Goal: Task Accomplishment & Management: Manage account settings

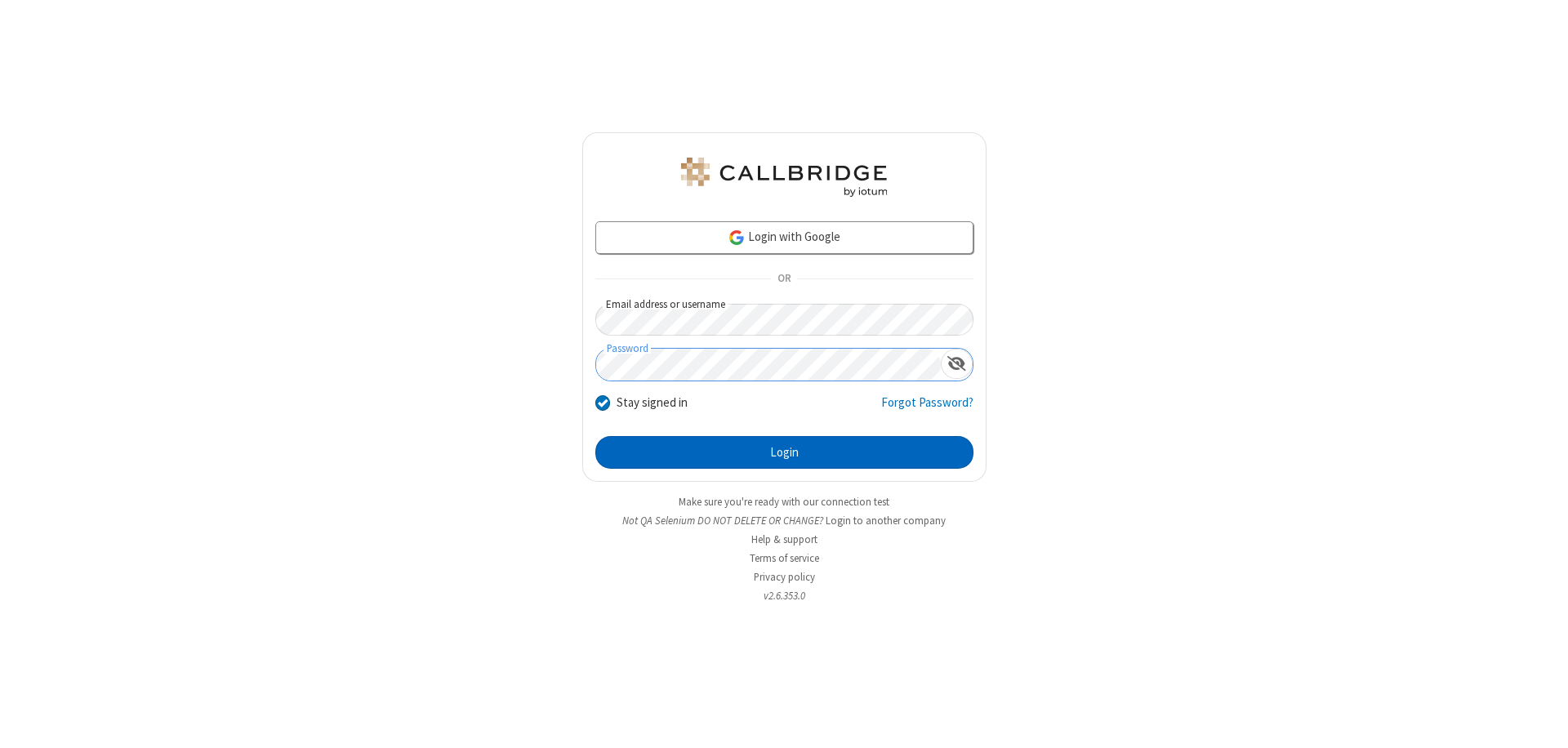
click at [784, 452] on button "Login" at bounding box center [784, 452] width 378 height 32
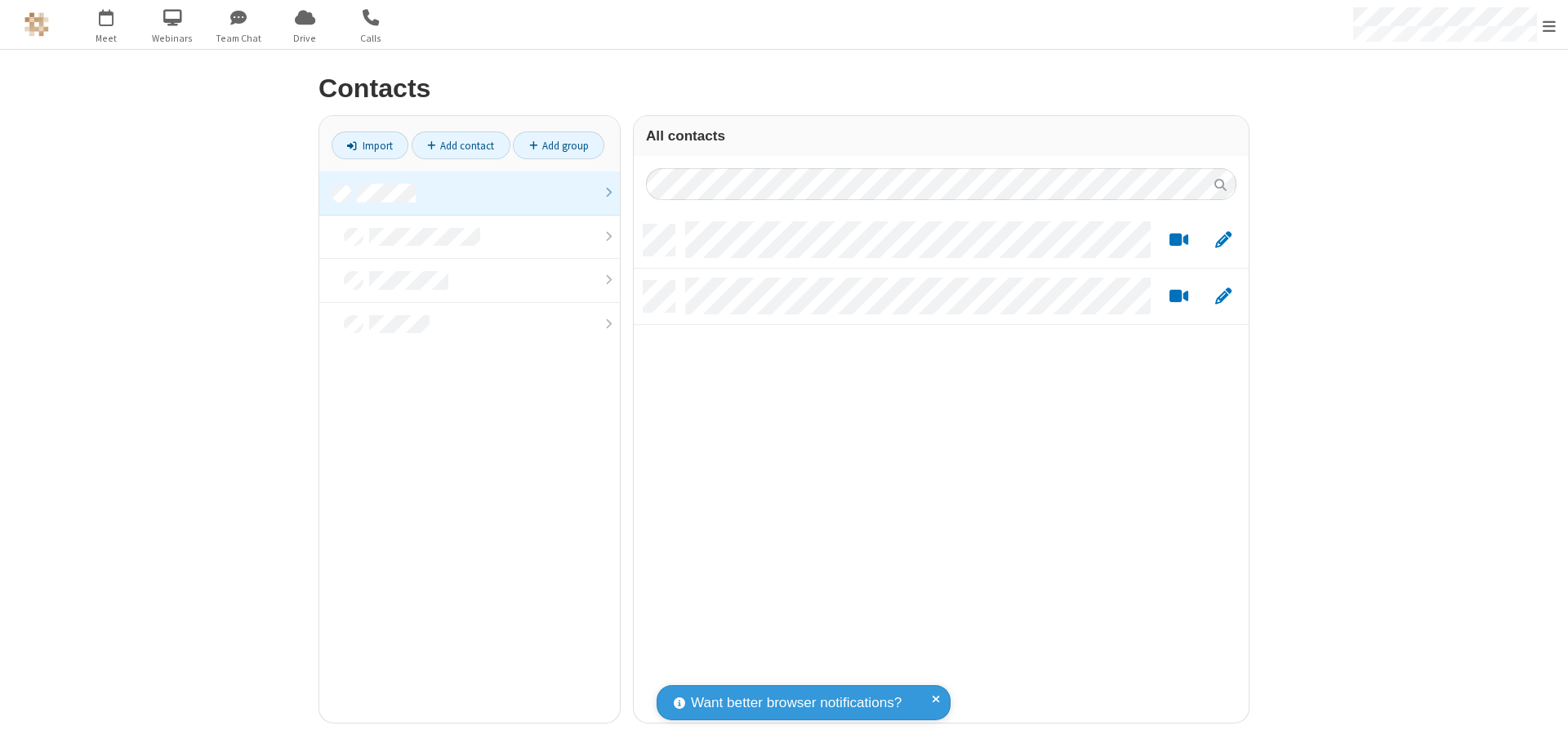
click at [469, 193] on link at bounding box center [470, 193] width 301 height 44
click at [460, 145] on link "Add contact" at bounding box center [461, 145] width 99 height 28
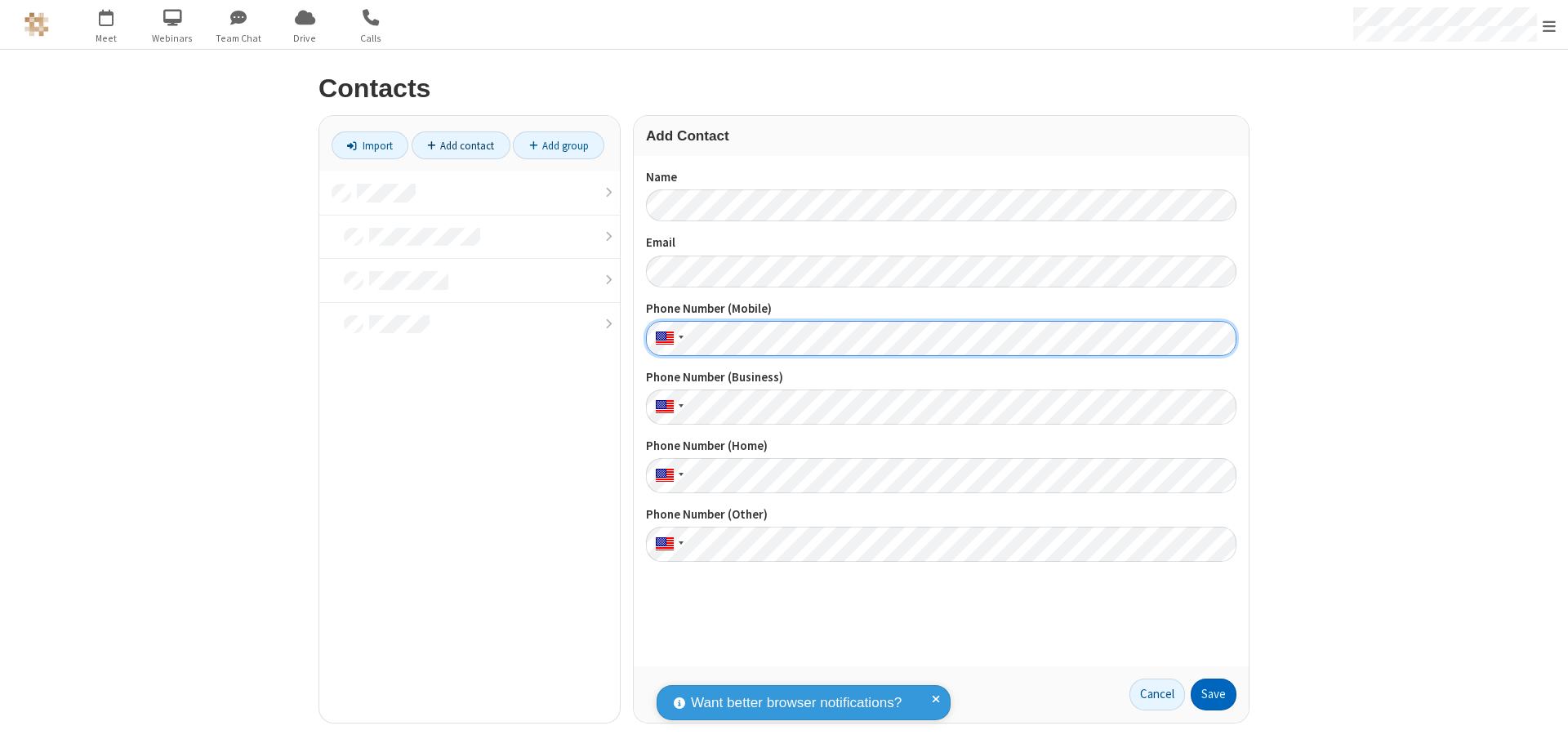
click at [1214, 694] on button "Save" at bounding box center [1213, 695] width 46 height 32
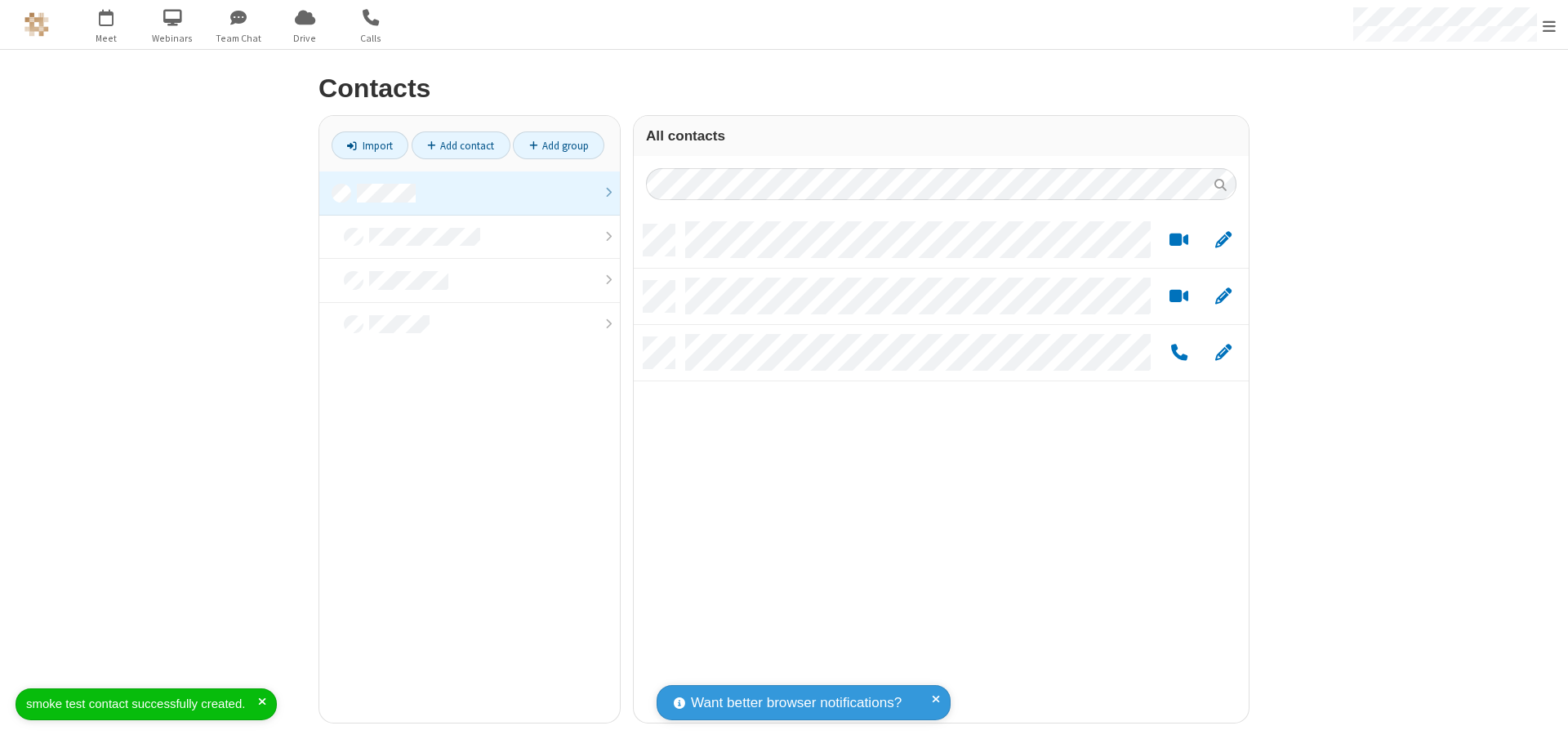
scroll to position [498, 603]
